Goal: Navigation & Orientation: Find specific page/section

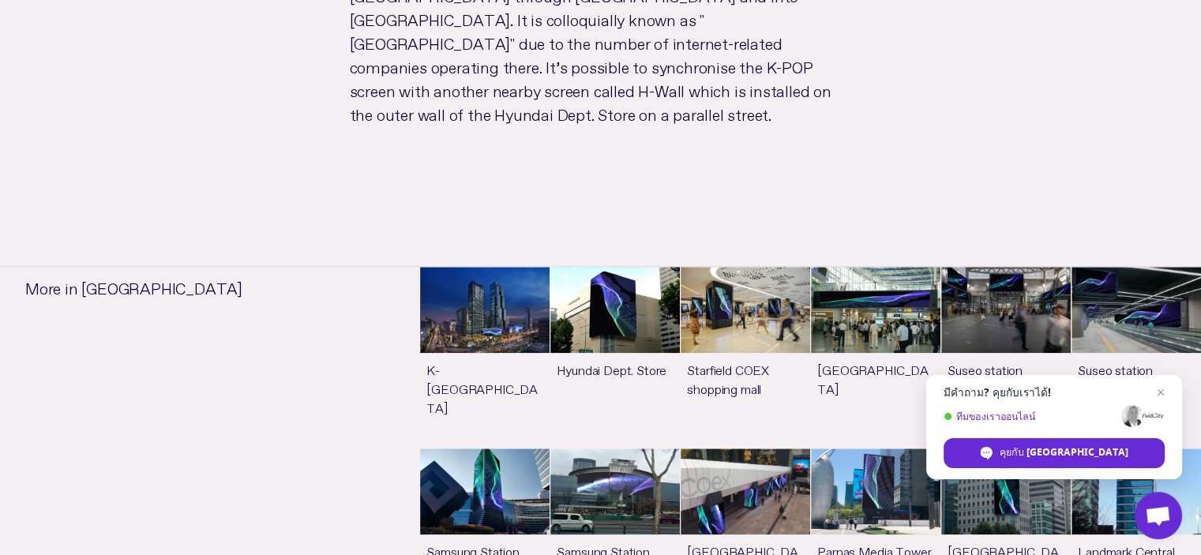
scroll to position [1184, 0]
drag, startPoint x: 904, startPoint y: 200, endPoint x: 647, endPoint y: 212, distance: 256.9
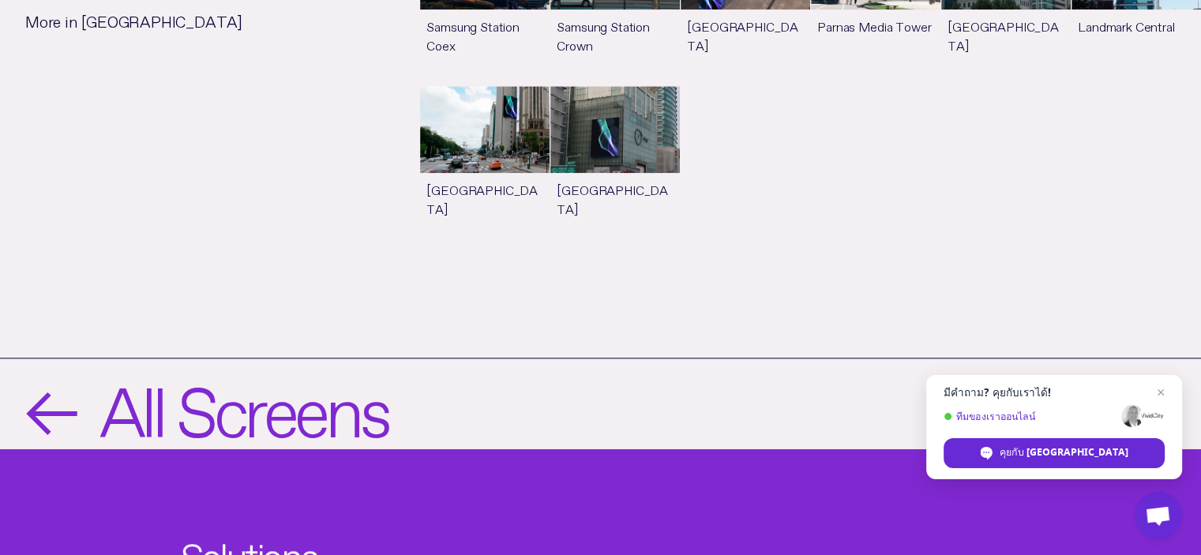
click at [32, 371] on span "←" at bounding box center [49, 404] width 49 height 66
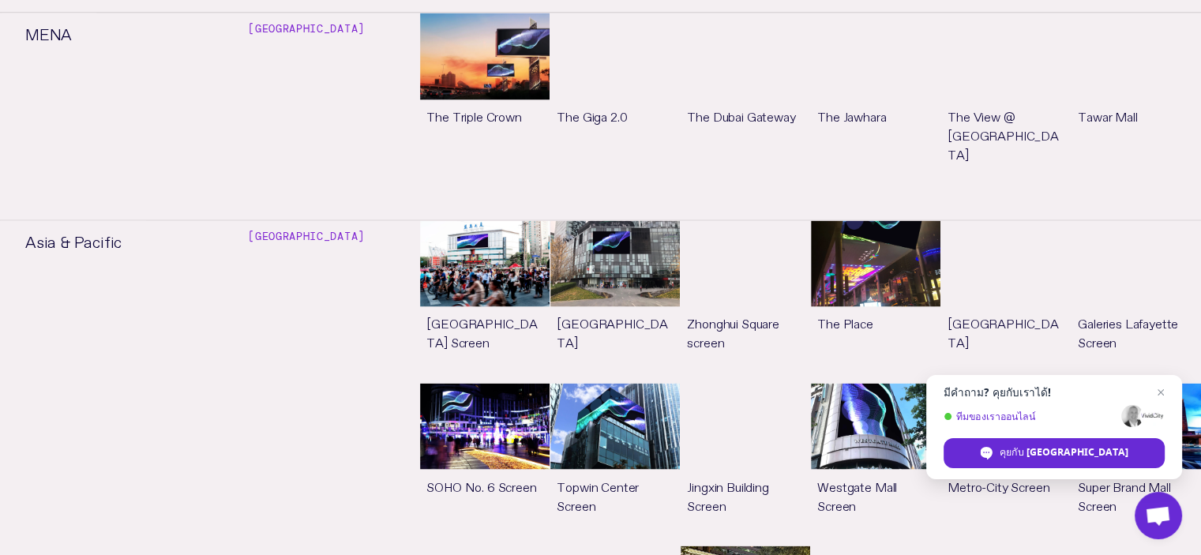
scroll to position [2606, 0]
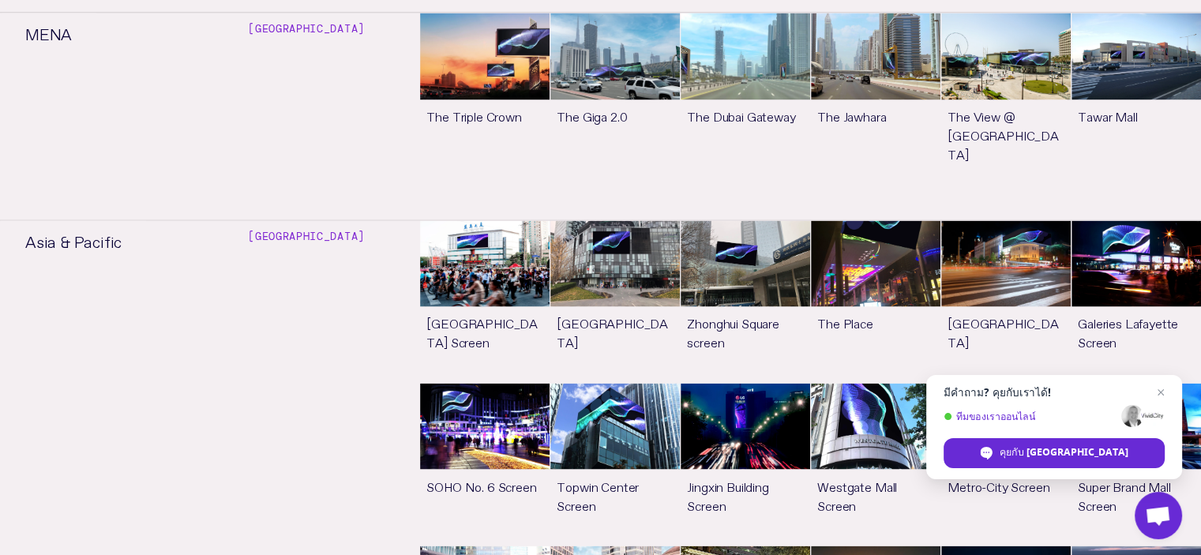
click at [1158, 390] on span "ปิดแชท" at bounding box center [1160, 392] width 19 height 19
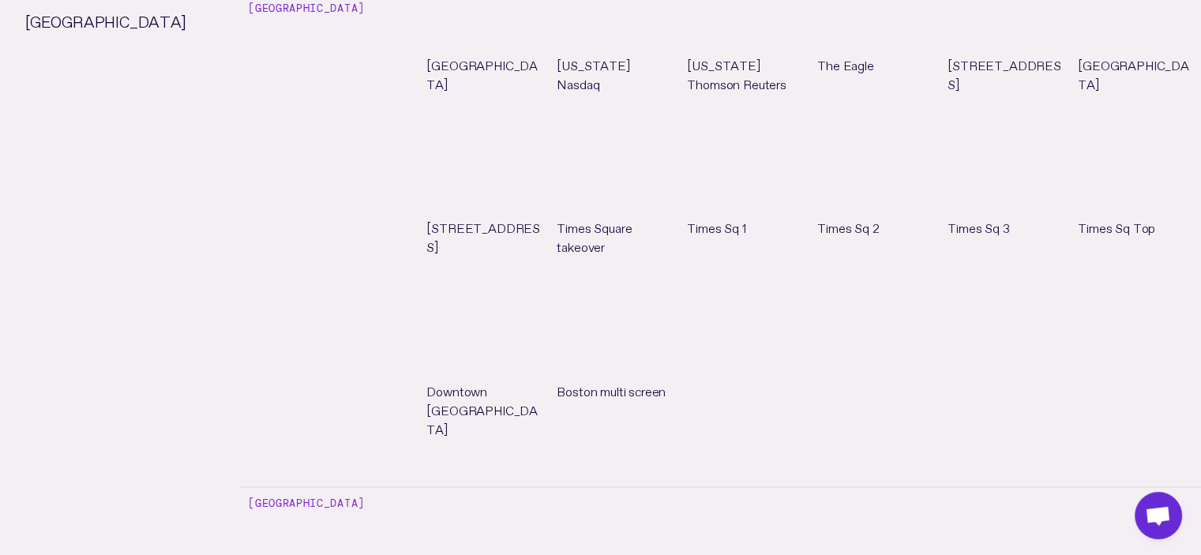
scroll to position [0, 0]
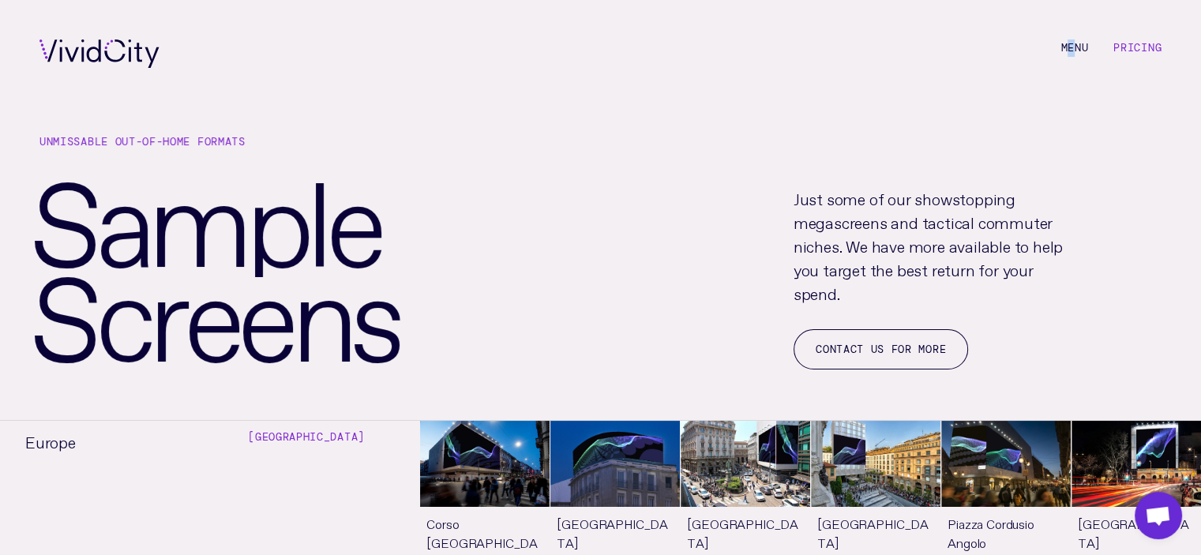
click at [1068, 50] on li "M e n u" at bounding box center [1074, 53] width 28 height 28
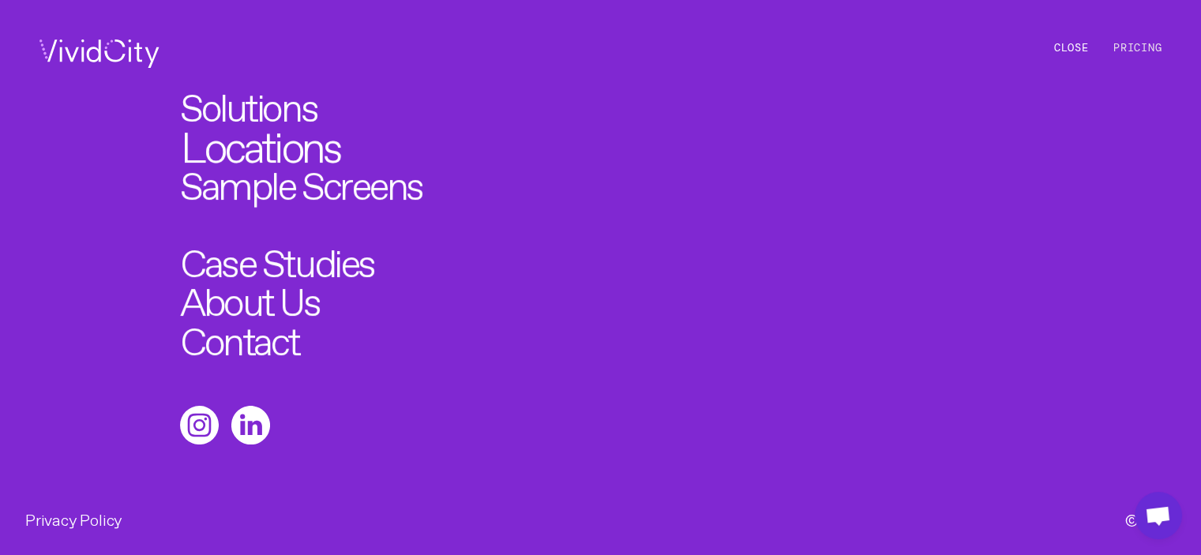
click at [278, 146] on link "Locations" at bounding box center [260, 141] width 159 height 43
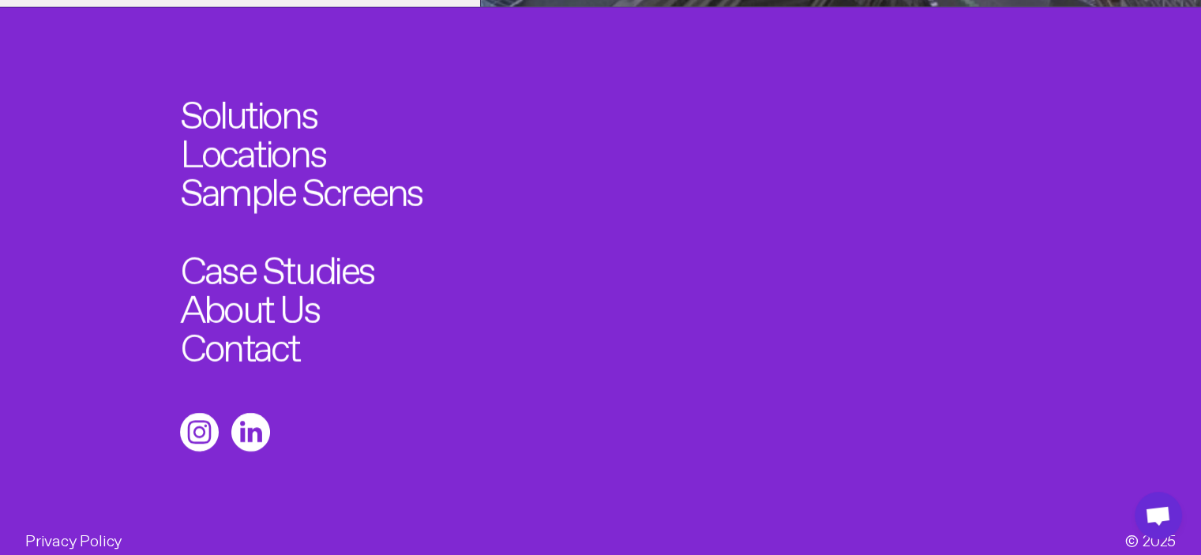
scroll to position [4737, 0]
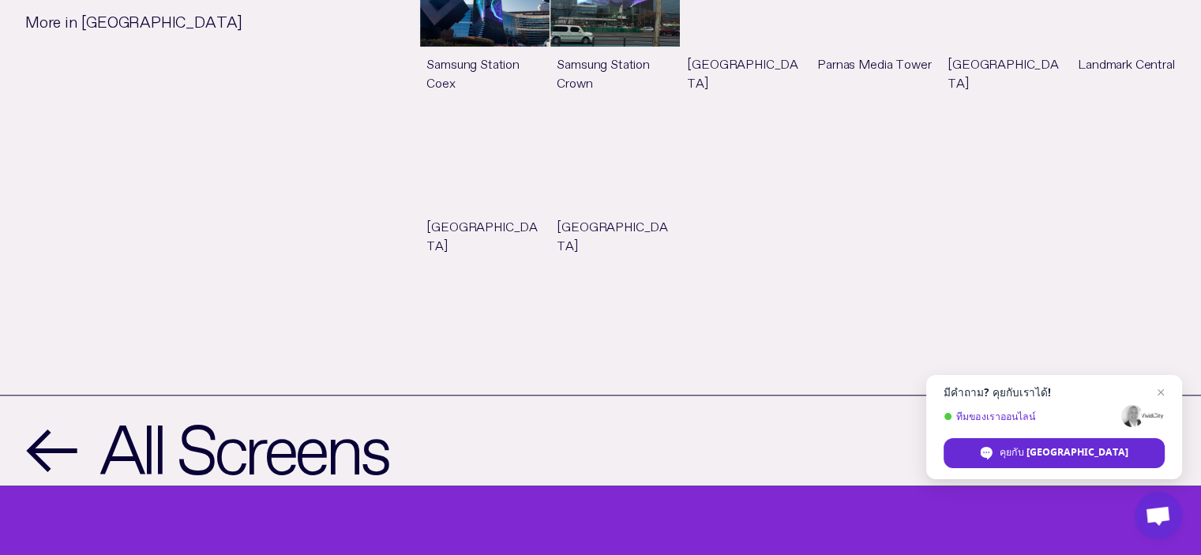
scroll to position [1579, 0]
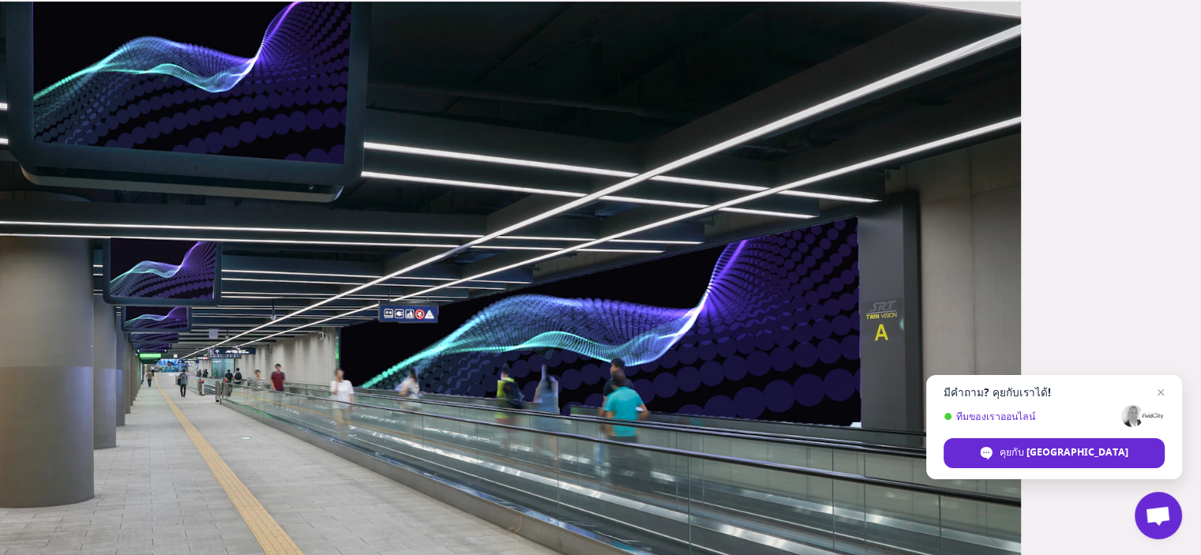
scroll to position [395, 0]
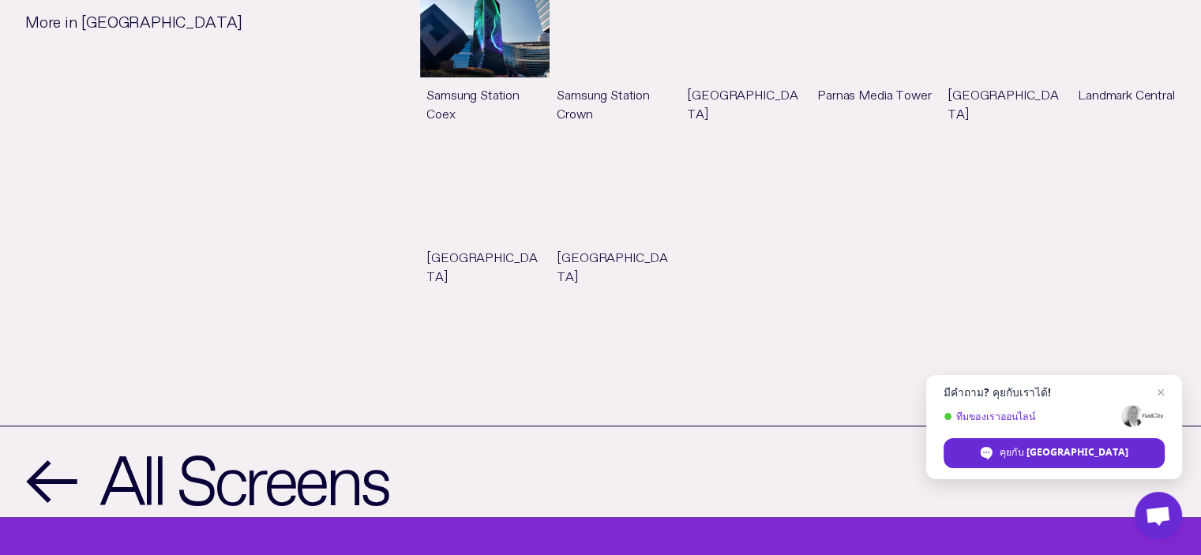
scroll to position [1579, 0]
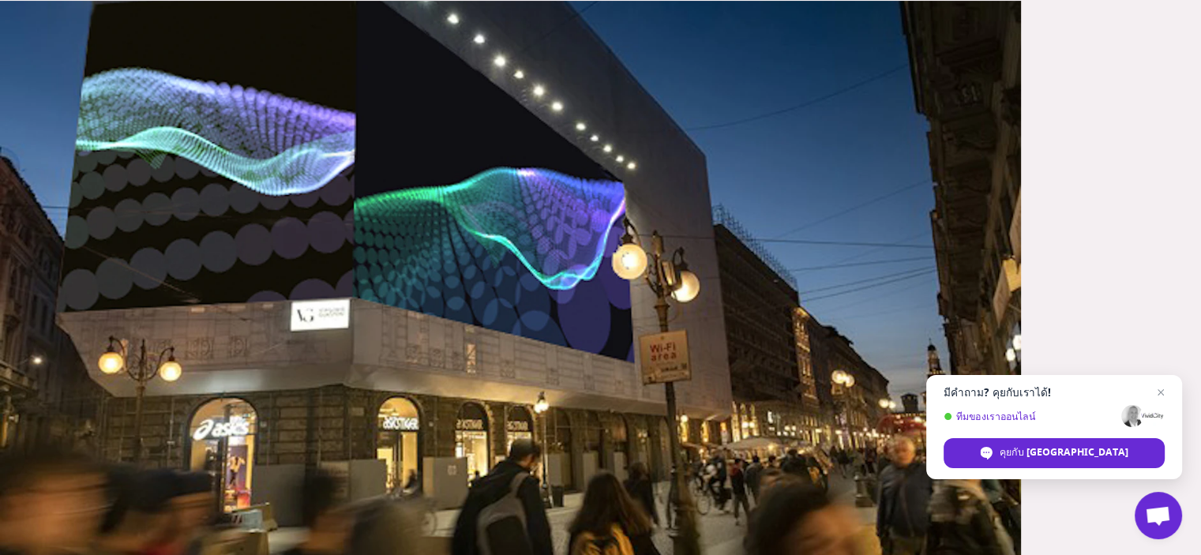
scroll to position [395, 0]
click at [1160, 394] on span "ปิดแชท" at bounding box center [1160, 392] width 19 height 19
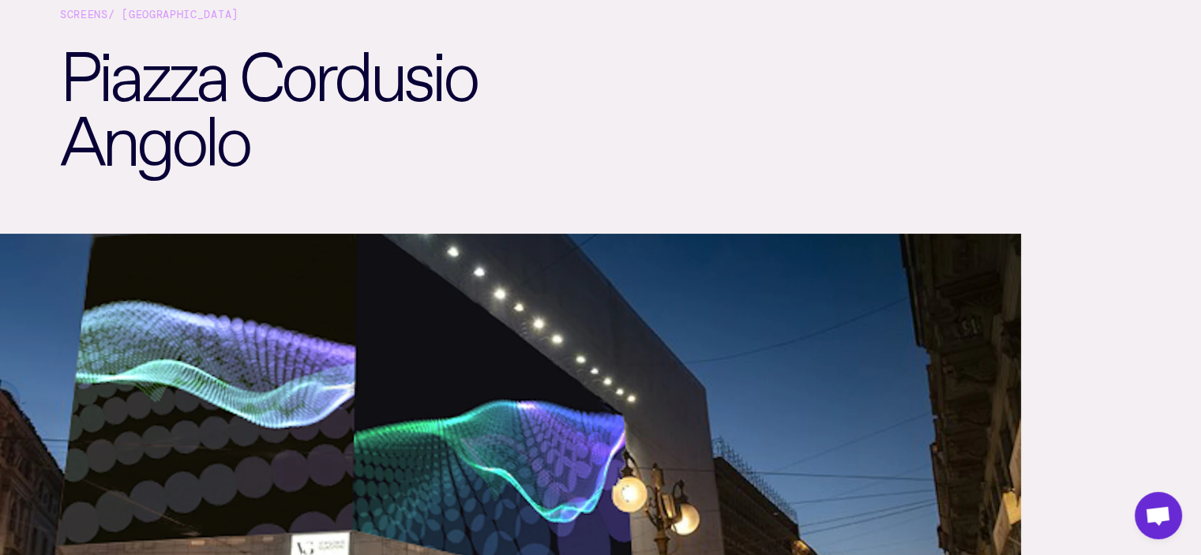
scroll to position [158, 0]
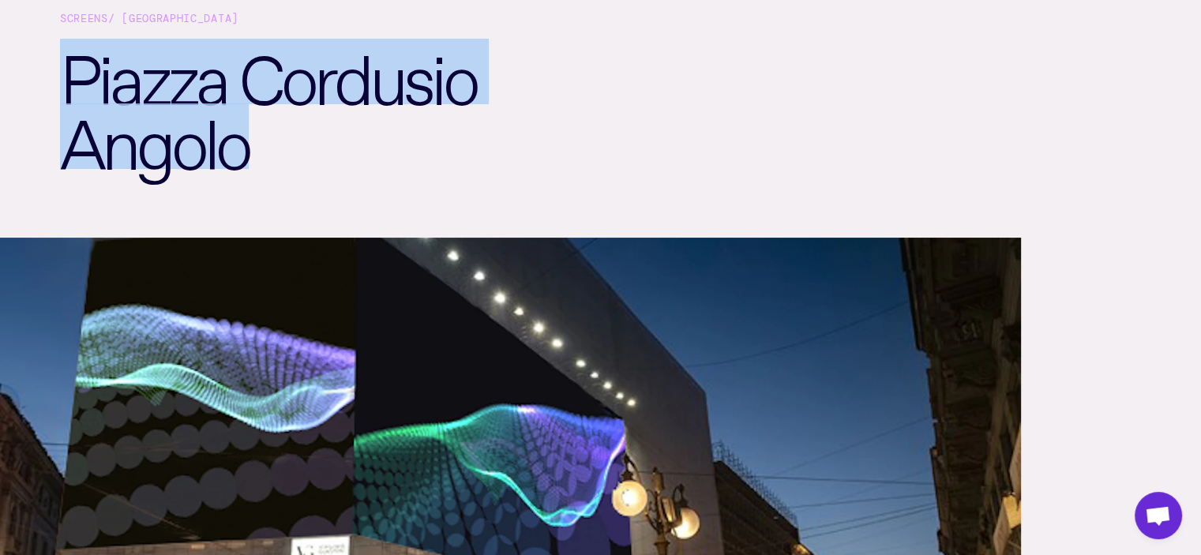
drag, startPoint x: 340, startPoint y: 157, endPoint x: 35, endPoint y: 83, distance: 313.7
click at [36, 84] on div "Screens / Milan Piazza Cordusio Angolo" at bounding box center [600, 93] width 1201 height 287
copy h1 "Piazza Cordusio Angolo"
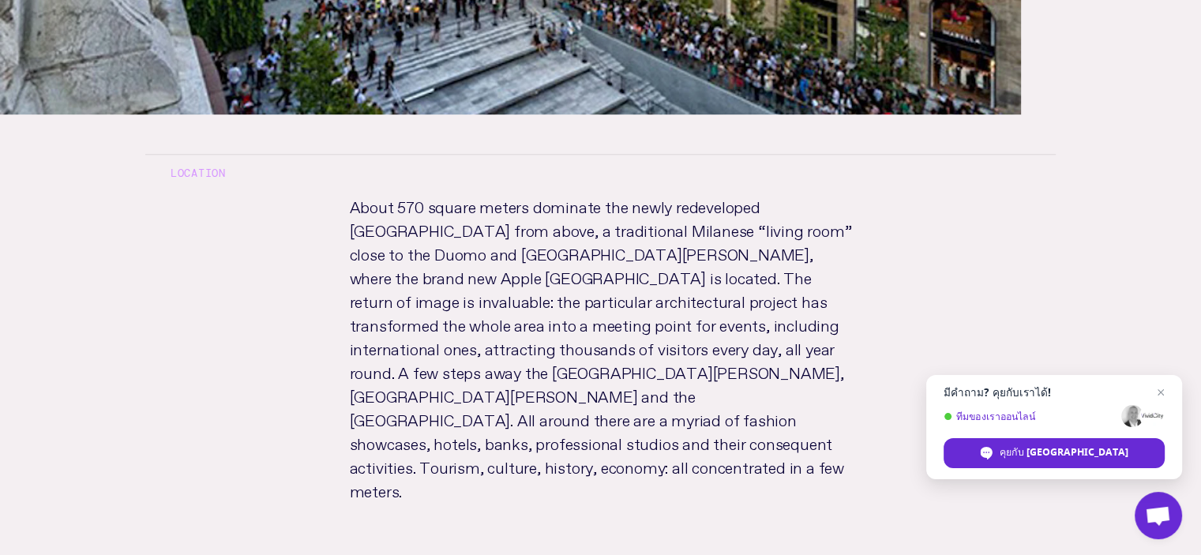
scroll to position [790, 0]
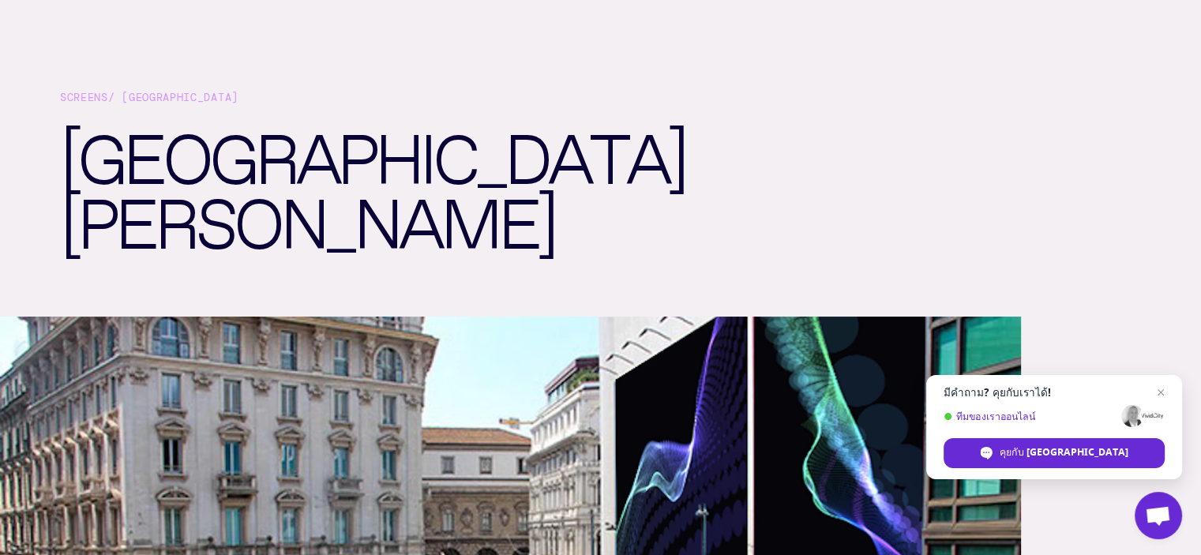
scroll to position [79, 0]
drag, startPoint x: 400, startPoint y: 144, endPoint x: 295, endPoint y: 177, distance: 110.1
click at [306, 170] on h1 "Palazzo Broggi" at bounding box center [335, 217] width 550 height 199
click at [402, 172] on h1 "Palazzo Broggi" at bounding box center [335, 217] width 550 height 199
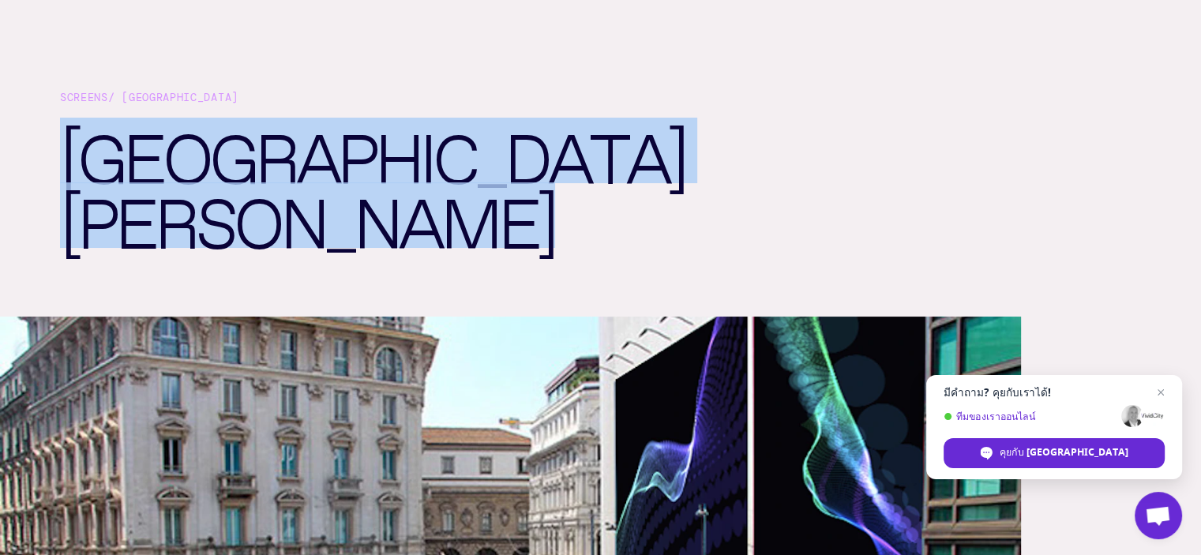
click at [402, 173] on h1 "Palazzo Broggi" at bounding box center [335, 217] width 550 height 199
copy article "Palazzo Broggi"
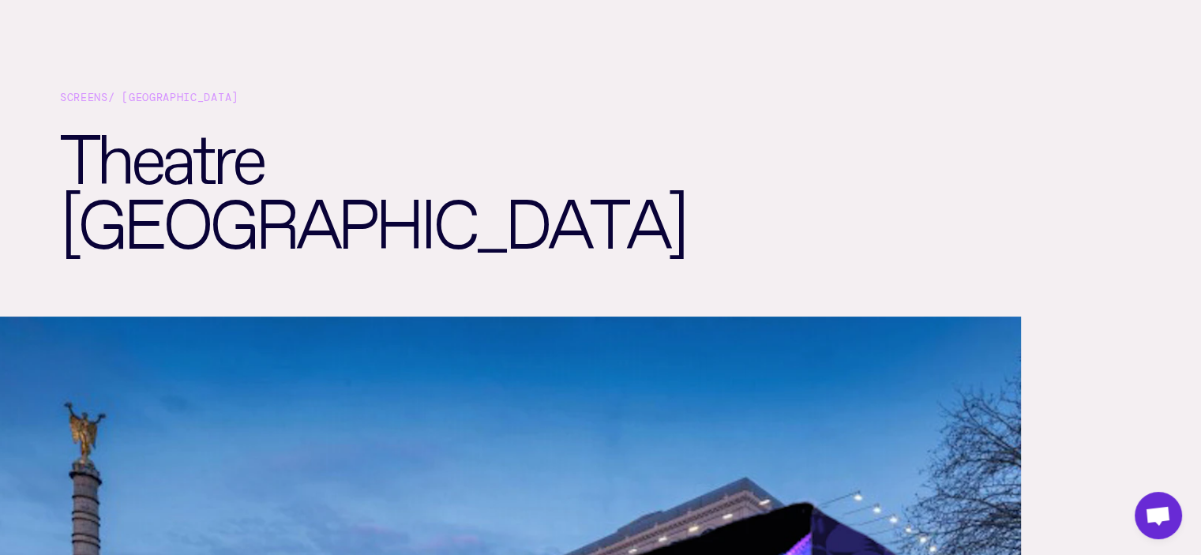
scroll to position [79, 0]
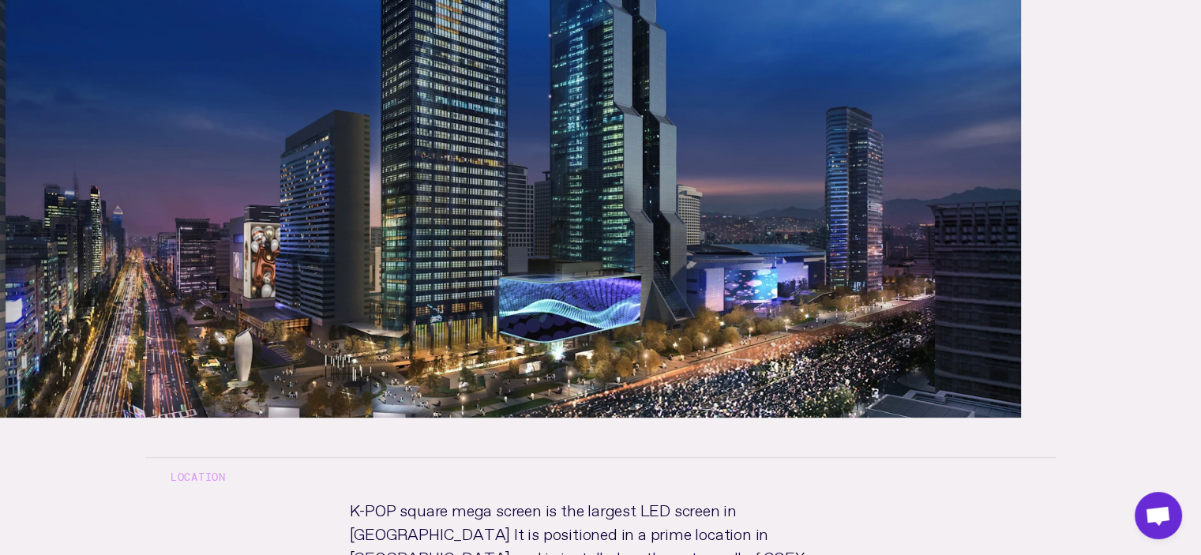
scroll to position [553, 0]
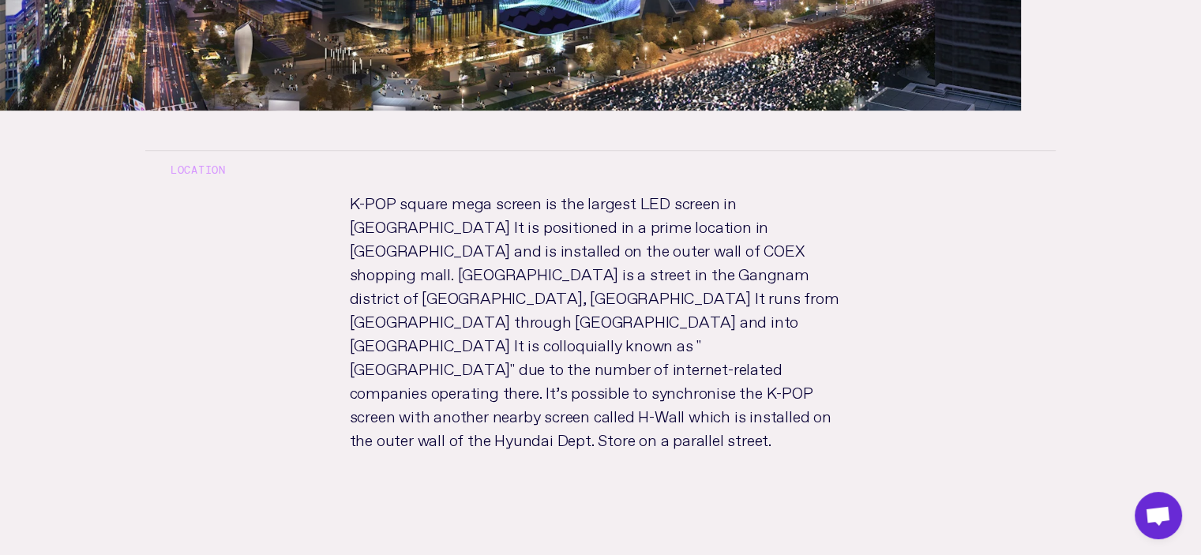
drag, startPoint x: 526, startPoint y: 350, endPoint x: 504, endPoint y: 373, distance: 31.8
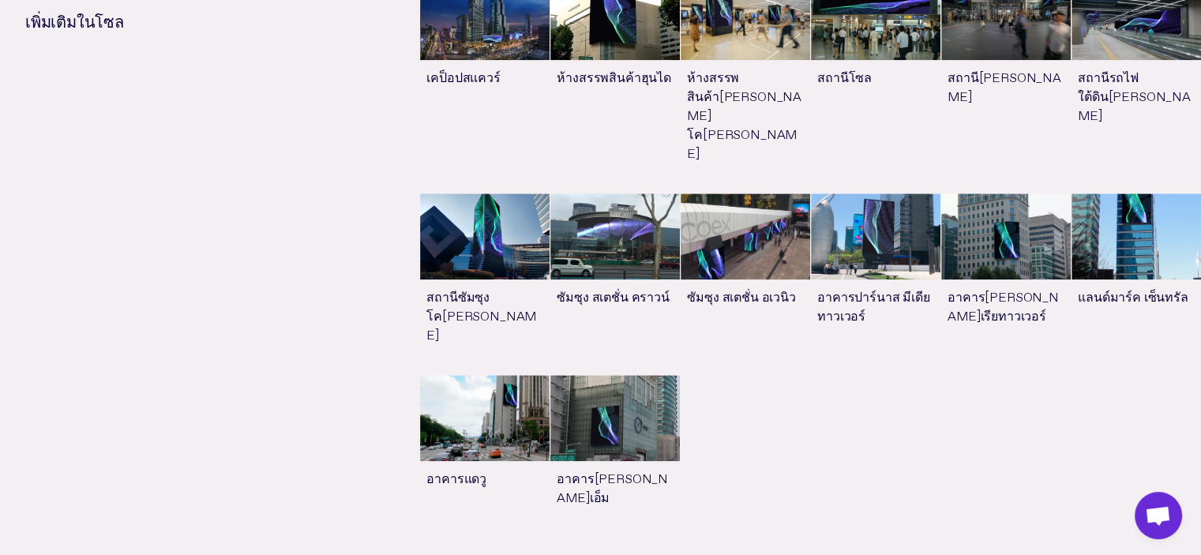
scroll to position [1342, 0]
